Goal: Task Accomplishment & Management: Use online tool/utility

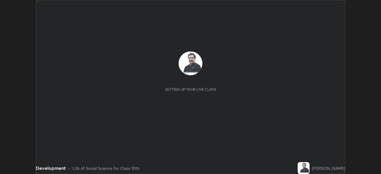
scroll to position [174, 380]
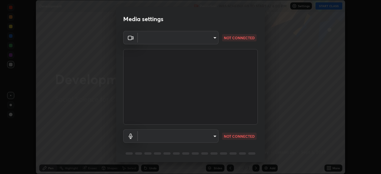
type input "1d6a8d8e3d049e0df573fcc8f71ee58031d2775e3e03122f9be361fa2901a04b"
type input "eb9c8c81c65f9eeda7c2e1431fcef4d95ccc1a98bec3a364541af71cf2452a27"
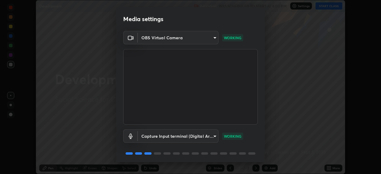
scroll to position [21, 0]
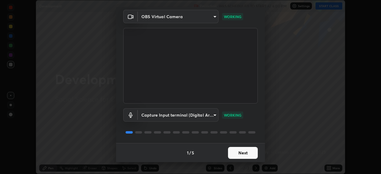
click at [240, 156] on button "Next" at bounding box center [243, 153] width 30 height 12
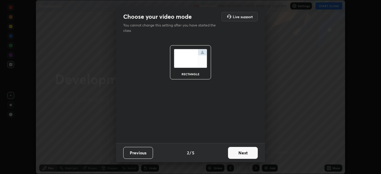
click at [239, 153] on button "Next" at bounding box center [243, 153] width 30 height 12
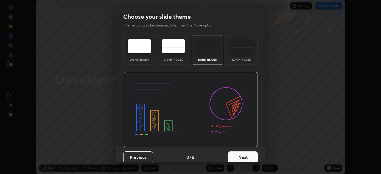
click at [240, 155] on button "Next" at bounding box center [243, 157] width 30 height 12
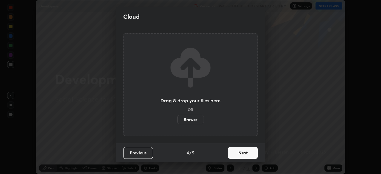
click at [240, 153] on button "Next" at bounding box center [243, 153] width 30 height 12
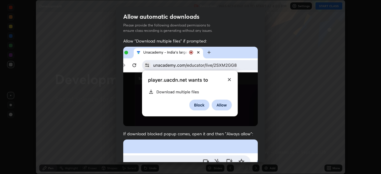
scroll to position [142, 0]
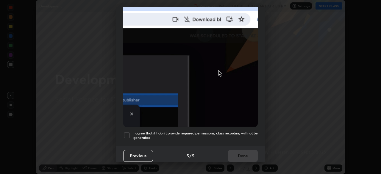
click at [144, 131] on h5 "I agree that if I don't provide required permissions, class recording will not …" at bounding box center [195, 135] width 124 height 9
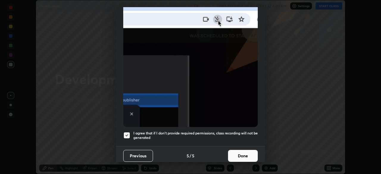
click at [236, 152] on button "Done" at bounding box center [243, 156] width 30 height 12
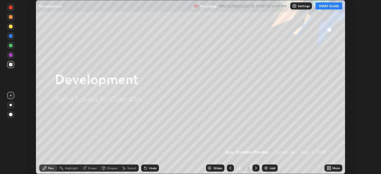
click at [323, 6] on button "START CLASS" at bounding box center [328, 5] width 27 height 7
